Goal: Task Accomplishment & Management: Complete application form

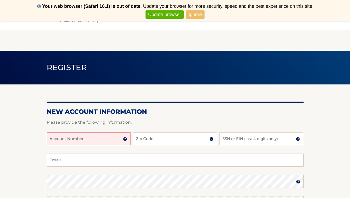
click at [111, 140] on input "Account Number" at bounding box center [89, 138] width 84 height 13
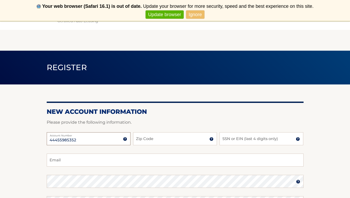
type input "44455985352"
type input "11803"
click at [252, 141] on input "SSN or EIN (last 4 digits only)" at bounding box center [262, 138] width 84 height 13
type input "6770"
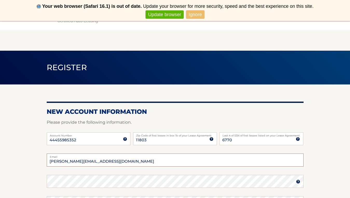
type input "sharon.zac@gmail.com"
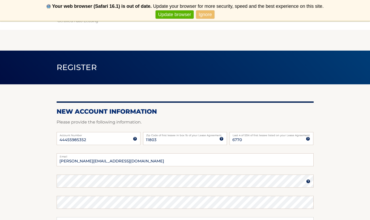
click at [200, 15] on link "Ignore" at bounding box center [205, 14] width 18 height 9
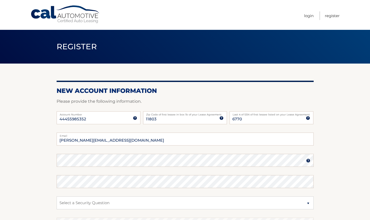
click at [58, 167] on fieldset "sharon.zac@gmail.com Email Password Password should be a minimum of 6 character…" at bounding box center [185, 200] width 257 height 134
select select "2"
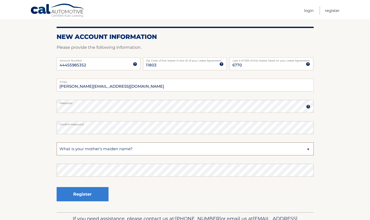
scroll to position [59, 0]
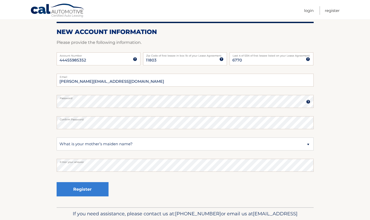
click at [88, 197] on div "Register" at bounding box center [83, 189] width 52 height 19
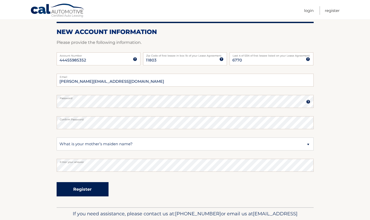
click at [89, 190] on button "Register" at bounding box center [83, 189] width 52 height 14
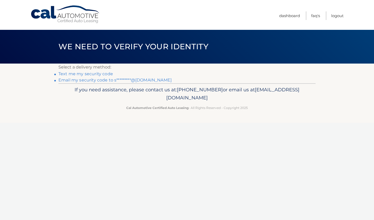
click at [93, 73] on link "Text me my security code" at bounding box center [85, 73] width 54 height 5
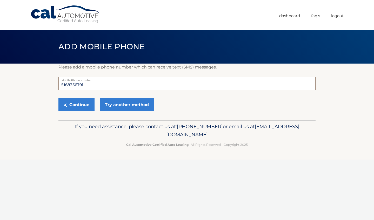
click at [88, 82] on input "5168356791" at bounding box center [186, 83] width 257 height 13
type input "5166603505"
click at [74, 107] on button "Continue" at bounding box center [76, 104] width 36 height 13
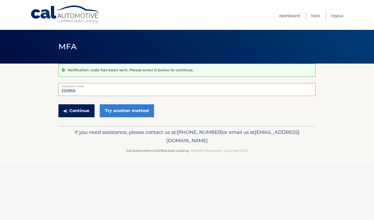
type input "220955"
click at [77, 114] on button "Continue" at bounding box center [76, 110] width 36 height 13
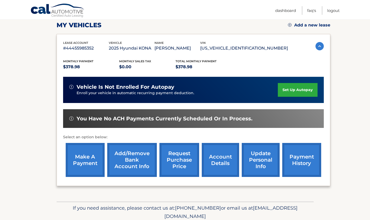
scroll to position [77, 0]
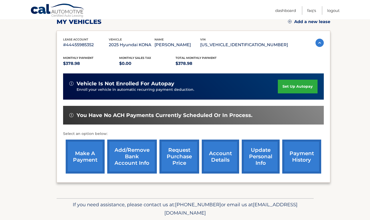
click at [296, 89] on link "set up autopay" at bounding box center [297, 87] width 39 height 14
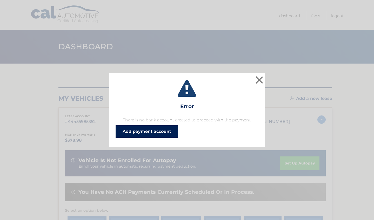
click at [148, 132] on link "Add payment account" at bounding box center [146, 131] width 62 height 12
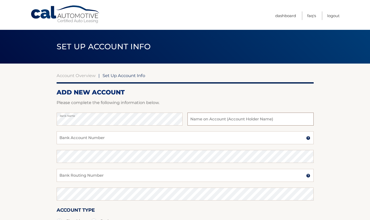
click at [244, 118] on input "text" at bounding box center [250, 119] width 126 height 13
type input "Sharon Newmark"
click at [221, 140] on input "Bank Account Number" at bounding box center [185, 137] width 257 height 13
type input "53380003847"
click at [189, 177] on input "Bank Routing Number" at bounding box center [185, 175] width 257 height 13
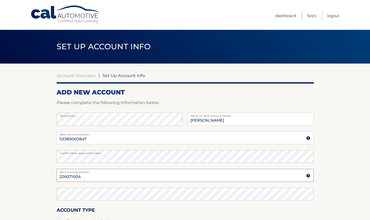
type input "226071004"
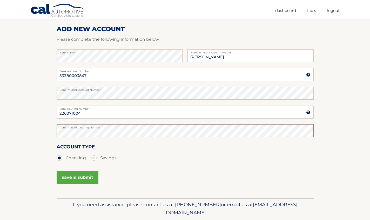
scroll to position [66, 0]
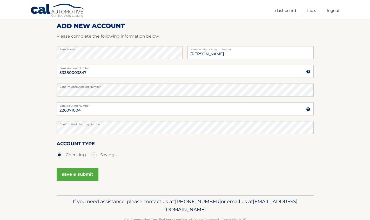
click at [92, 176] on button "save & submit" at bounding box center [78, 174] width 42 height 13
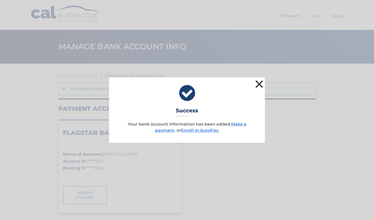
click at [258, 84] on button "×" at bounding box center [259, 84] width 10 height 10
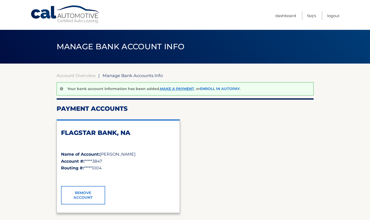
click at [216, 88] on link "Enroll In AutoPay" at bounding box center [220, 88] width 40 height 5
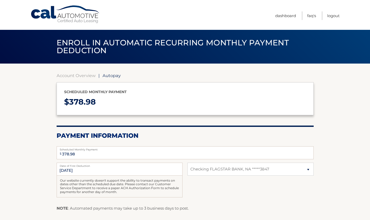
select select "ZTkyNDFkM2MtYzc5NS00NzRjLTkwNTQtZmNjYzgyODEwYjdh"
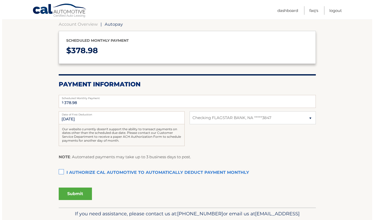
scroll to position [50, 0]
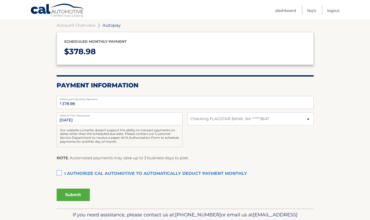
click at [57, 171] on label "I authorize cal automotive to automatically deduct payment monthly This checkbo…" at bounding box center [185, 174] width 257 height 10
click at [0, 0] on input "I authorize cal automotive to automatically deduct payment monthly This checkbo…" at bounding box center [0, 0] width 0 height 0
click at [70, 191] on button "Submit" at bounding box center [73, 195] width 33 height 12
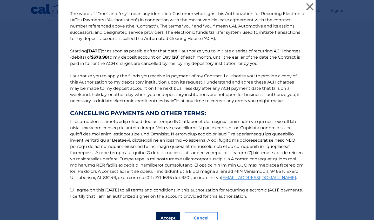
click at [165, 217] on button "Accept" at bounding box center [167, 218] width 23 height 12
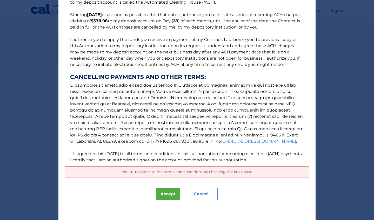
scroll to position [37, 0]
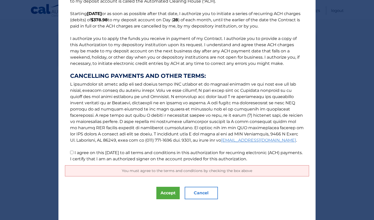
click at [70, 153] on input "I agree on this 09/06/2025 to all terms and conditions in this authorization fo…" at bounding box center [71, 152] width 3 height 3
checkbox input "true"
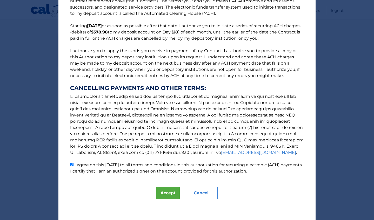
scroll to position [25, 0]
click at [162, 193] on button "Accept" at bounding box center [167, 193] width 23 height 12
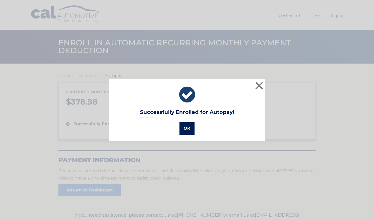
click at [183, 132] on button "OK" at bounding box center [186, 128] width 15 height 12
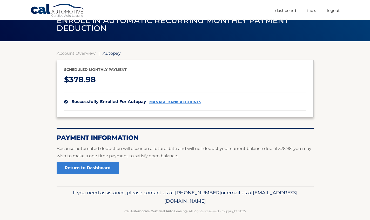
scroll to position [27, 0]
